Goal: Task Accomplishment & Management: Manage account settings

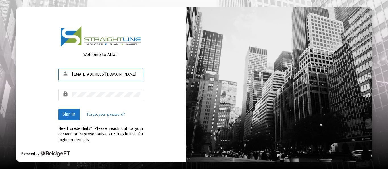
type input "[EMAIL_ADDRESS][DOMAIN_NAME]"
drag, startPoint x: 0, startPoint y: 0, endPoint x: 71, endPoint y: 116, distance: 136.0
click at [71, 116] on span "Sign In" at bounding box center [69, 114] width 13 height 5
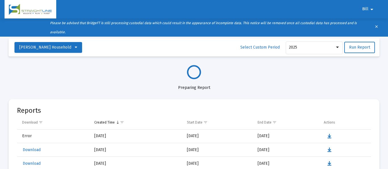
select select "View all"
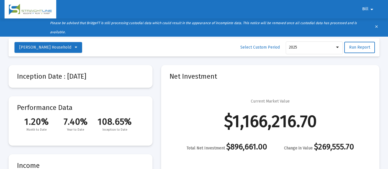
scroll to position [273, 0]
click at [292, 156] on mat-card "Net Investment Current Market Value $1,166,216.70 Total Net Investment $896,661…" at bounding box center [270, 133] width 219 height 136
click at [369, 6] on mat-icon "arrow_drop_down" at bounding box center [372, 9] width 7 height 11
click at [373, 25] on button "Logout" at bounding box center [372, 24] width 32 height 14
